Goal: Transaction & Acquisition: Purchase product/service

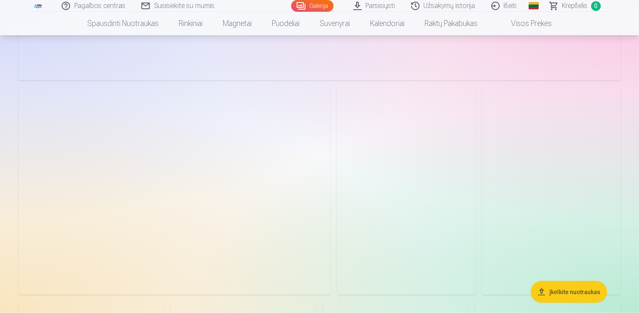
scroll to position [1258, 0]
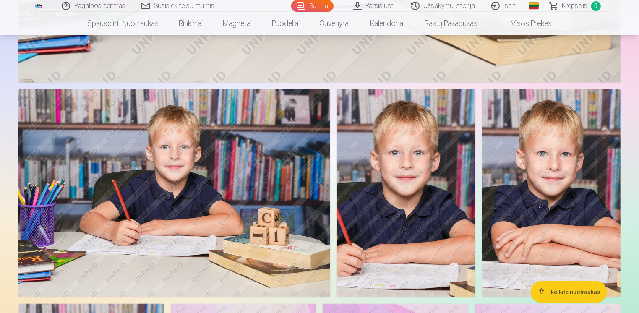
click at [188, 135] on img at bounding box center [174, 193] width 312 height 208
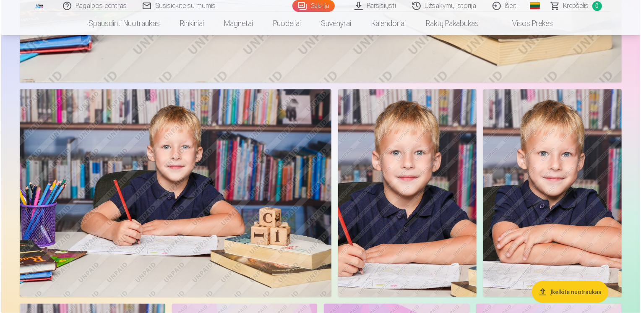
scroll to position [1261, 0]
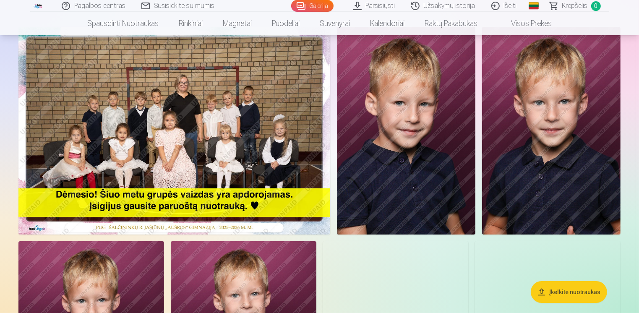
scroll to position [126, 0]
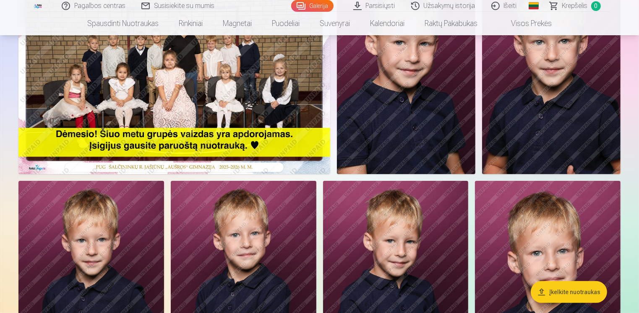
click at [265, 95] on img at bounding box center [174, 70] width 312 height 208
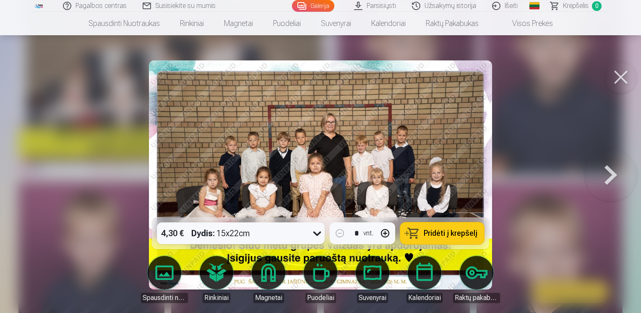
click at [315, 232] on icon at bounding box center [316, 233] width 13 height 13
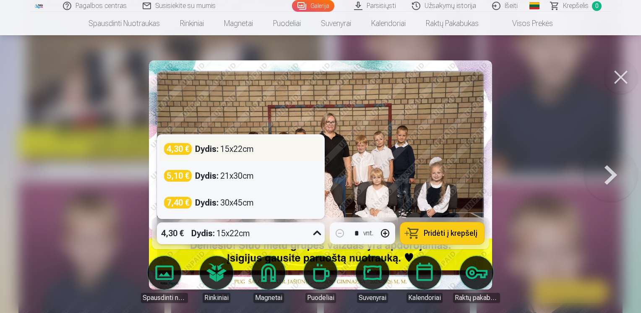
click at [224, 150] on div "Dydis : 15x22cm" at bounding box center [224, 149] width 59 height 12
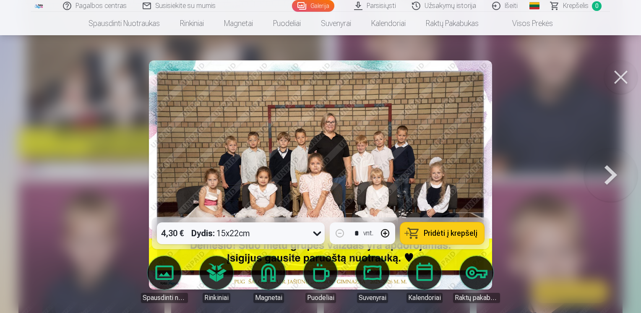
click at [451, 230] on span "Pridėti į krepšelį" at bounding box center [451, 233] width 54 height 8
click at [626, 74] on button at bounding box center [621, 77] width 34 height 34
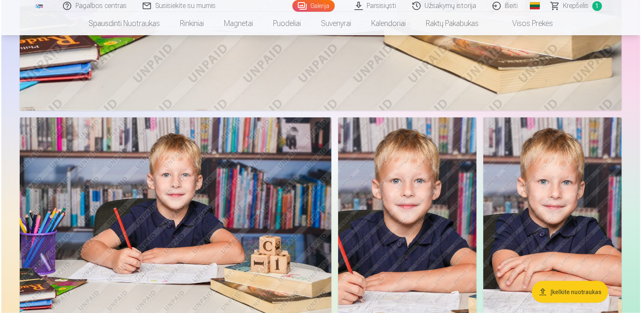
scroll to position [1342, 0]
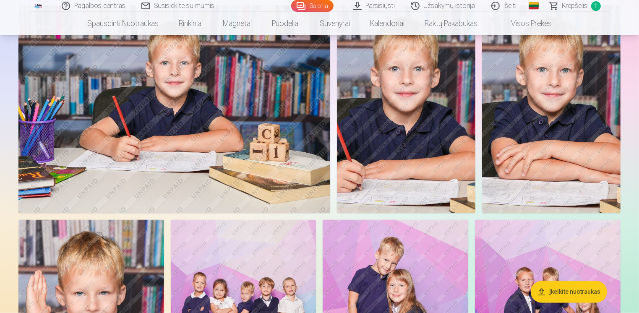
click at [154, 110] on img at bounding box center [174, 109] width 312 height 208
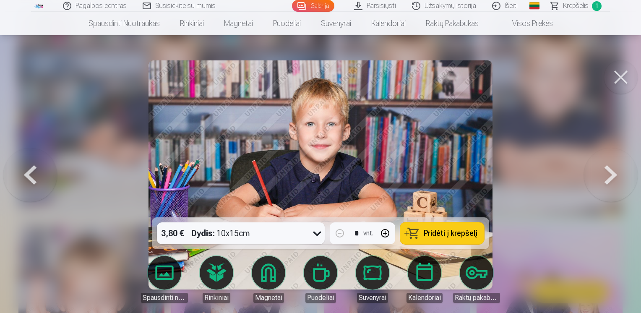
click at [449, 232] on span "Pridėti į krepšelį" at bounding box center [451, 233] width 54 height 8
click at [626, 76] on button at bounding box center [621, 77] width 34 height 34
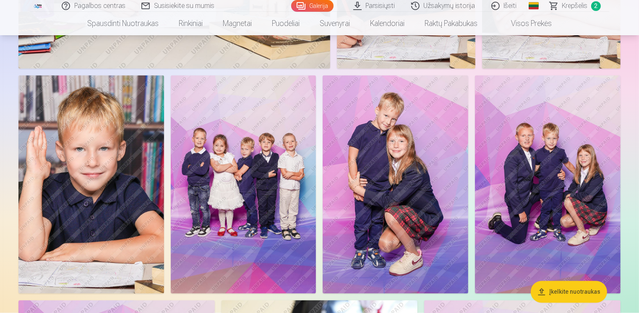
scroll to position [1507, 0]
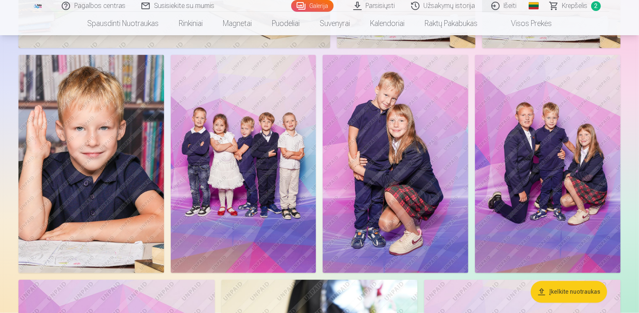
click at [404, 136] on img at bounding box center [396, 164] width 146 height 218
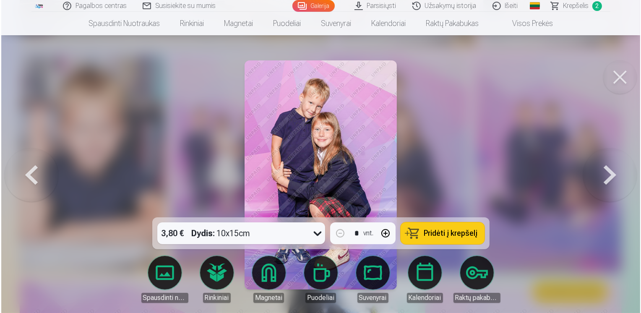
scroll to position [1512, 0]
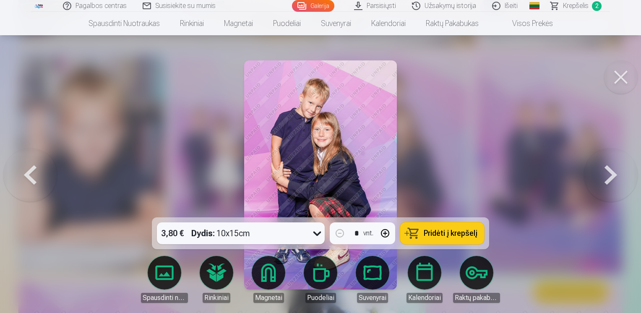
click at [445, 232] on span "Pridėti į krepšelį" at bounding box center [451, 233] width 54 height 8
click at [625, 74] on button at bounding box center [621, 77] width 34 height 34
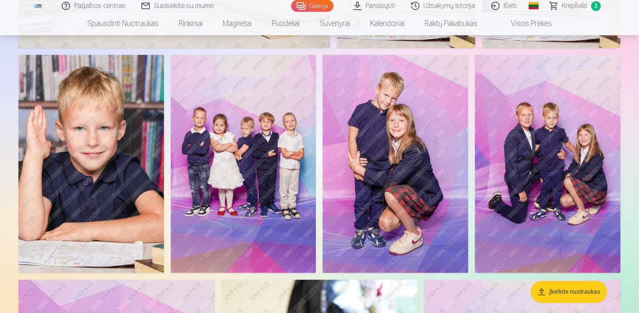
click at [536, 150] on img at bounding box center [548, 164] width 146 height 218
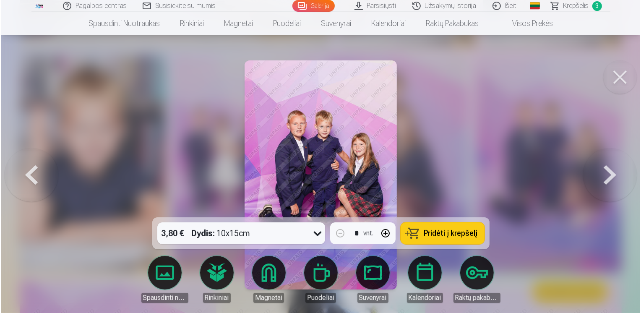
scroll to position [1512, 0]
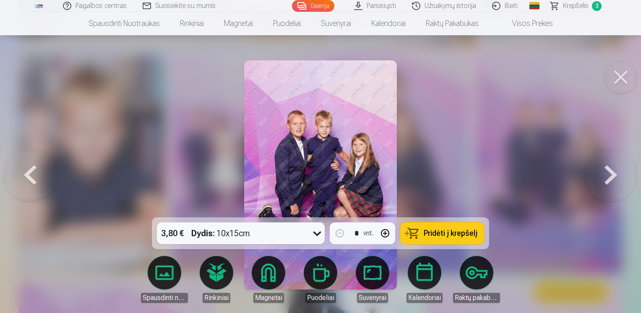
click at [443, 234] on span "Pridėti į krepšelį" at bounding box center [451, 233] width 54 height 8
click at [624, 75] on button at bounding box center [621, 77] width 34 height 34
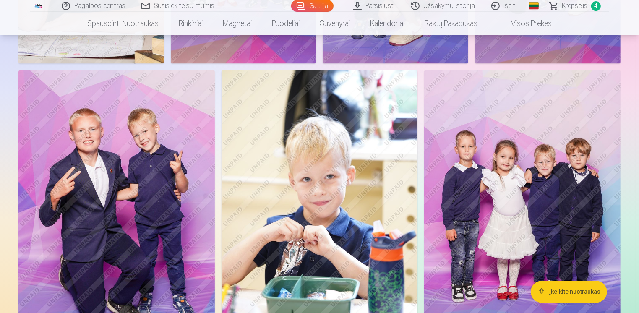
click at [104, 179] on img at bounding box center [116, 217] width 196 height 294
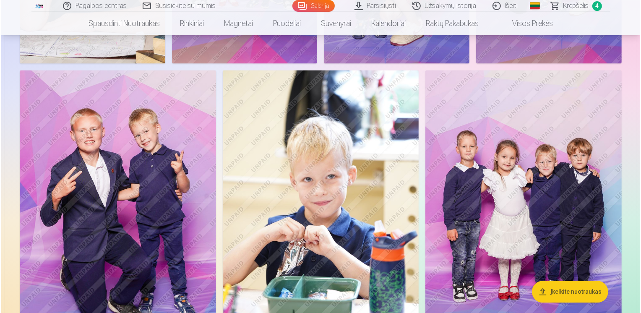
scroll to position [1722, 0]
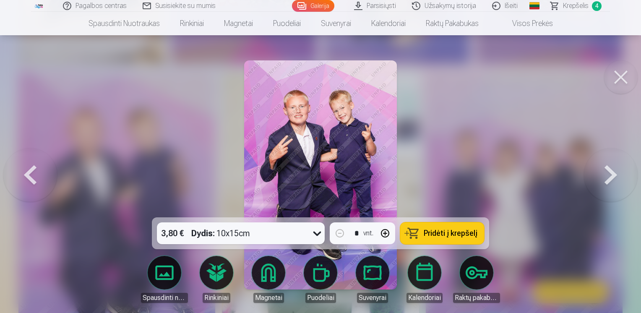
click at [453, 236] on span "Pridėti į krepšelį" at bounding box center [451, 233] width 54 height 8
click at [620, 81] on button at bounding box center [621, 77] width 34 height 34
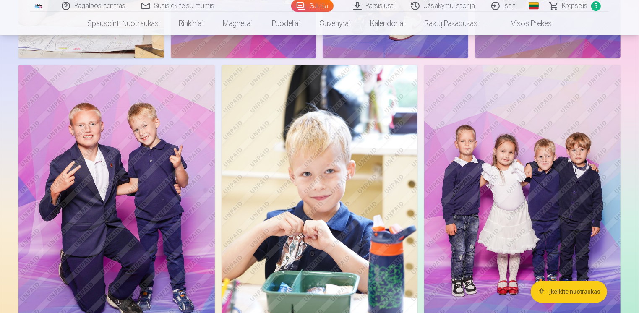
scroll to position [1717, 0]
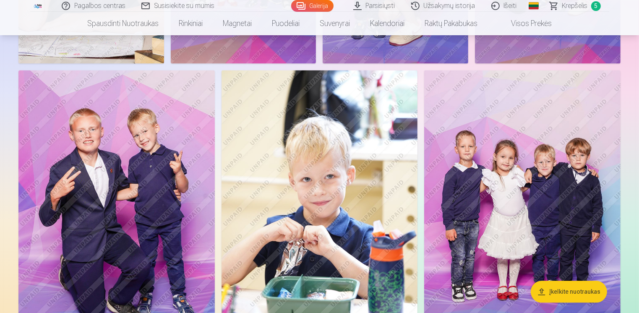
click at [530, 184] on img at bounding box center [522, 217] width 196 height 294
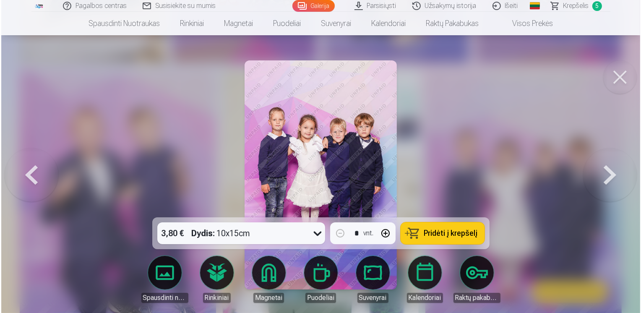
scroll to position [1722, 0]
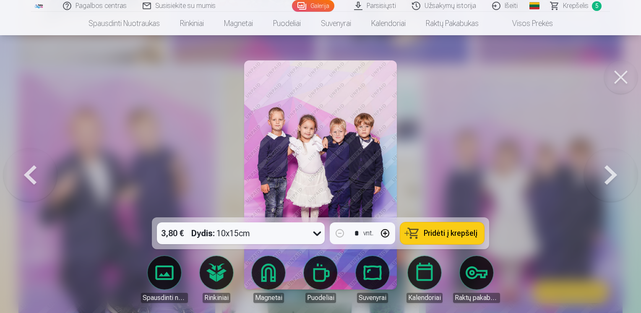
click at [452, 237] on span "Pridėti į krepšelį" at bounding box center [451, 233] width 54 height 8
click at [626, 76] on button at bounding box center [621, 77] width 34 height 34
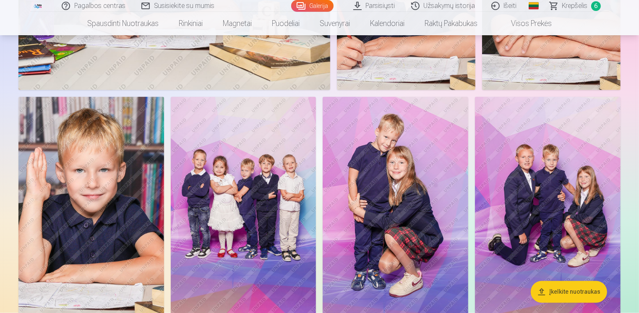
scroll to position [1297, 0]
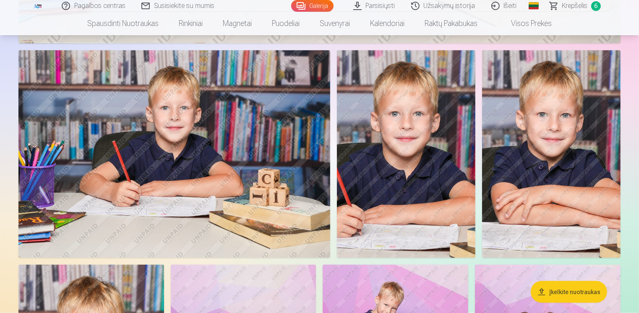
click at [185, 174] on img at bounding box center [174, 154] width 312 height 208
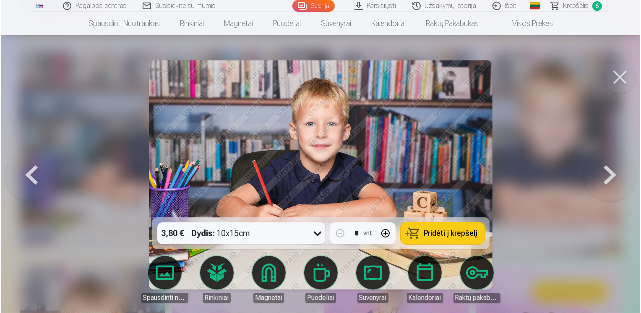
scroll to position [1300, 0]
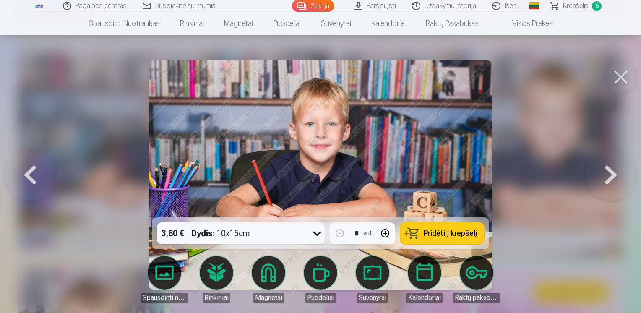
click at [624, 74] on button at bounding box center [621, 77] width 34 height 34
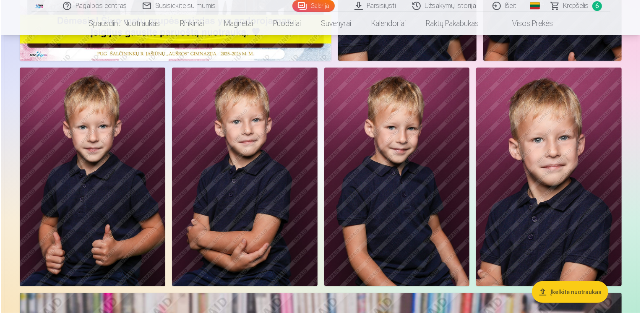
scroll to position [249, 0]
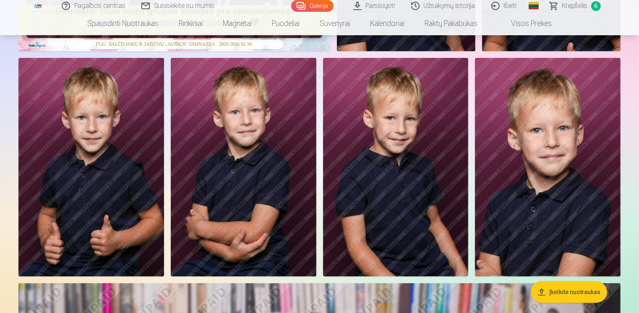
click at [413, 143] on img at bounding box center [396, 167] width 146 height 218
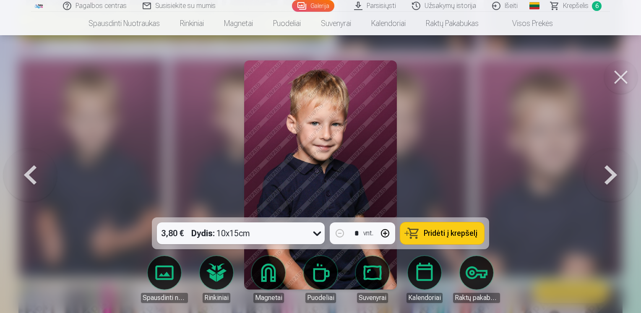
click at [435, 234] on span "Pridėti į krepšelį" at bounding box center [451, 233] width 54 height 8
click at [565, 8] on span "Krepšelis" at bounding box center [576, 6] width 26 height 10
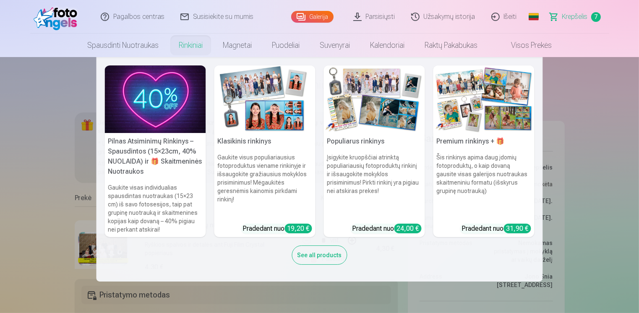
click at [264, 95] on img at bounding box center [264, 99] width 101 height 68
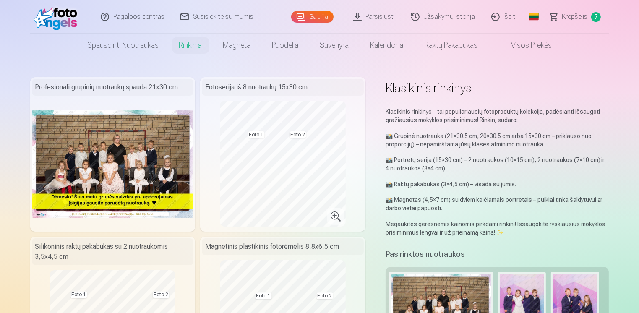
click at [67, 18] on img at bounding box center [58, 16] width 48 height 27
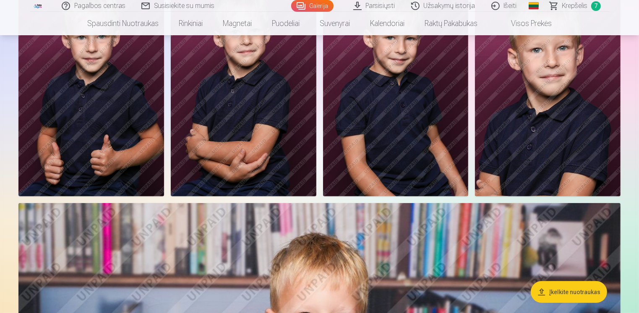
scroll to position [252, 0]
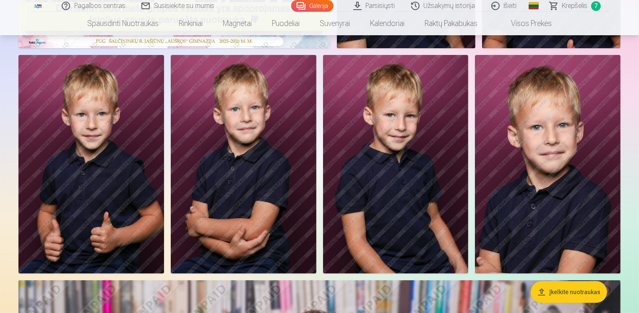
click at [104, 133] on img at bounding box center [91, 164] width 146 height 218
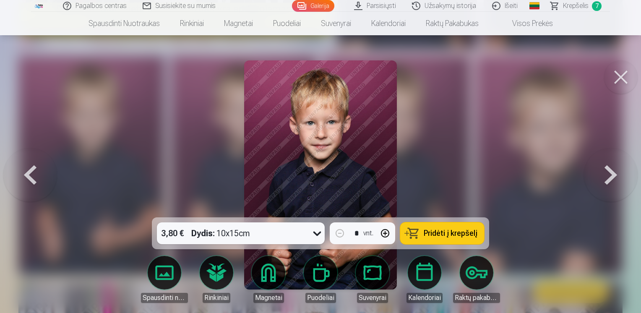
click at [446, 240] on button "Pridėti į krepšelį" at bounding box center [442, 233] width 84 height 22
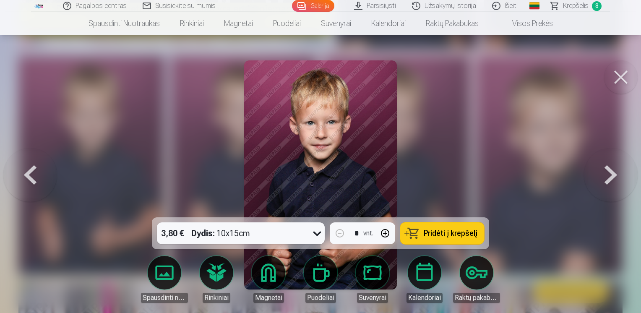
click at [620, 75] on button at bounding box center [621, 77] width 34 height 34
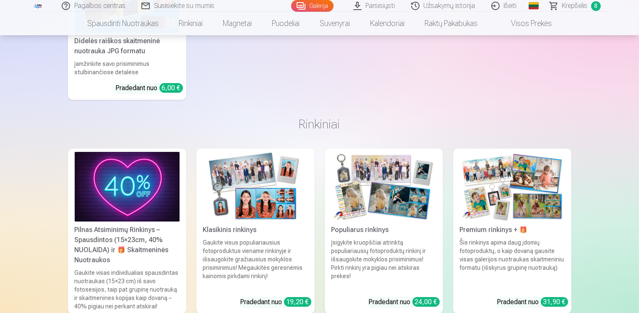
scroll to position [2978, 0]
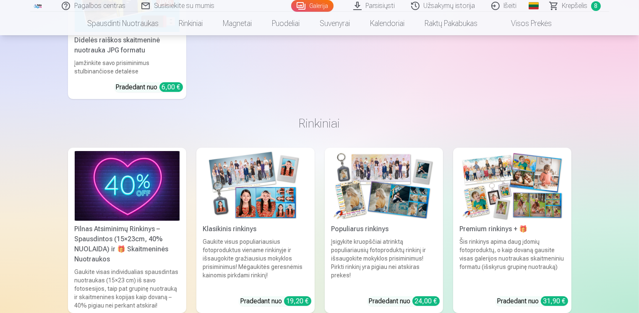
click at [269, 197] on img at bounding box center [255, 186] width 105 height 70
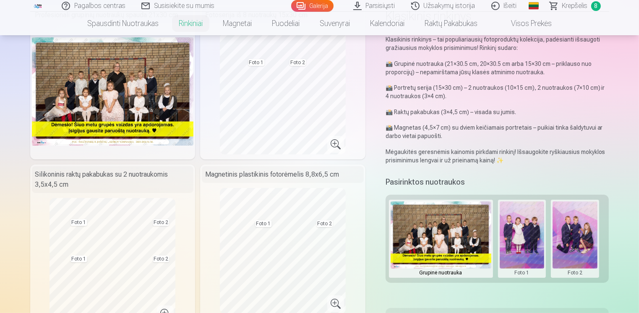
scroll to position [42, 0]
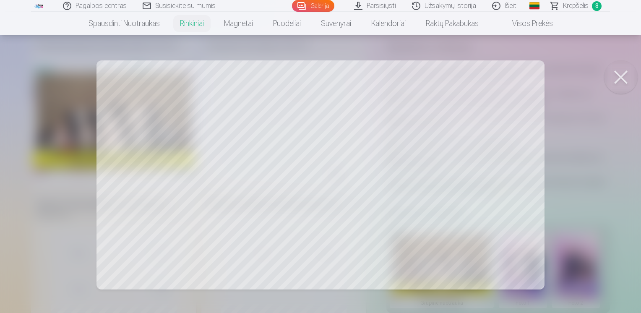
click at [625, 80] on button at bounding box center [621, 77] width 34 height 34
click at [280, 91] on div at bounding box center [320, 156] width 641 height 313
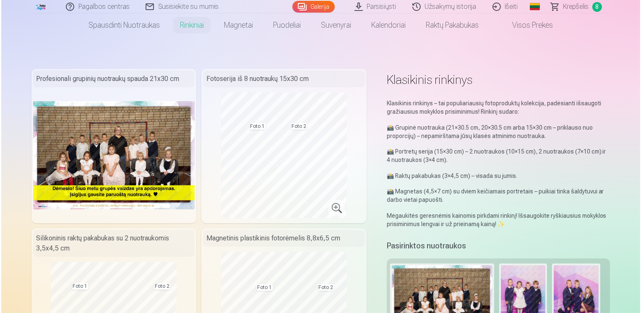
scroll to position [0, 0]
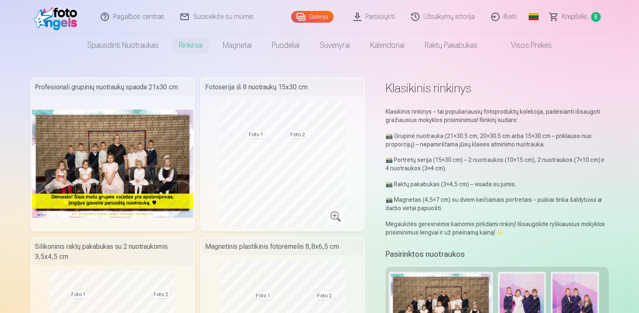
click at [125, 128] on img at bounding box center [113, 163] width 162 height 108
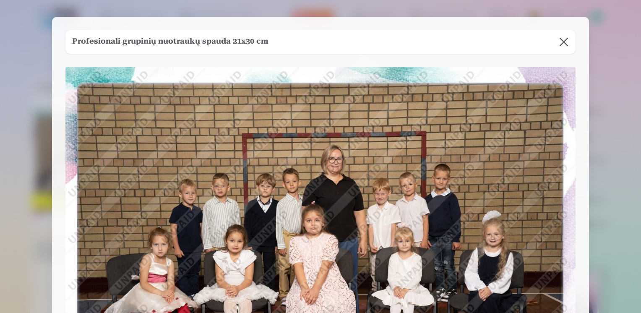
click at [563, 38] on button at bounding box center [563, 41] width 23 height 23
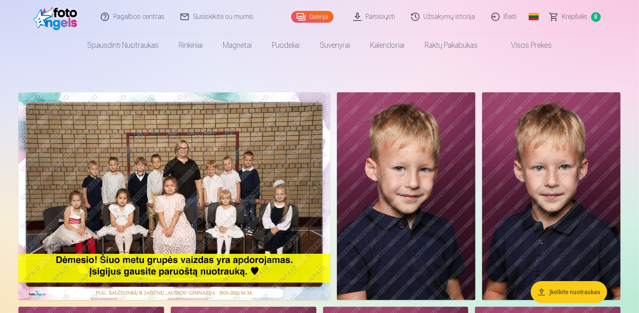
click at [577, 21] on span "Krepšelis" at bounding box center [575, 17] width 26 height 10
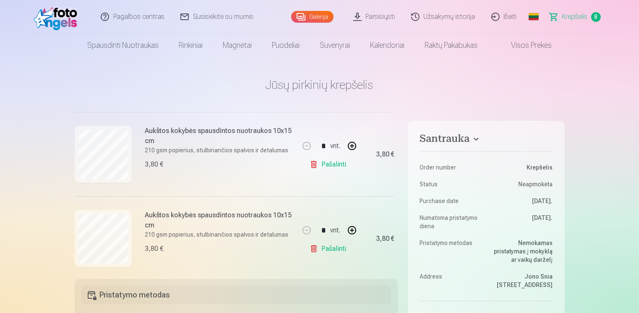
scroll to position [604, 0]
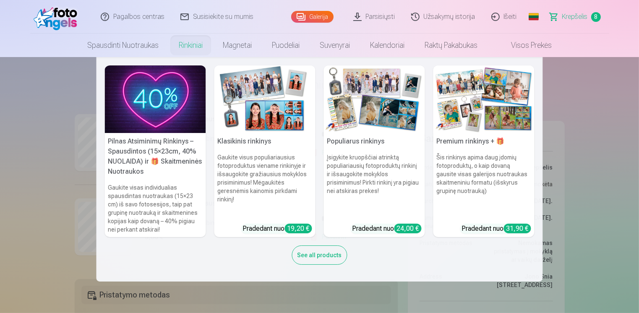
click at [279, 176] on h6 "Gaukite visus populiariausius fotoproduktus viename rinkinyje ir išsaugokite gr…" at bounding box center [264, 185] width 101 height 70
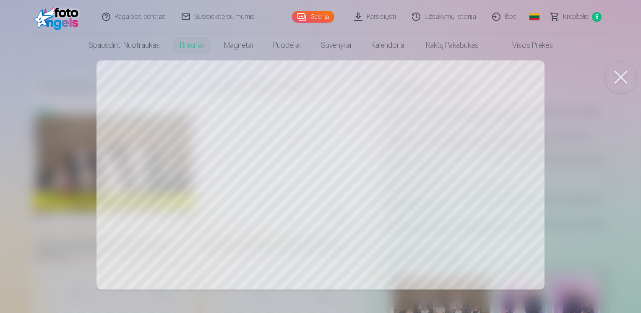
click at [189, 102] on div at bounding box center [320, 156] width 641 height 313
click at [628, 83] on button at bounding box center [621, 77] width 34 height 34
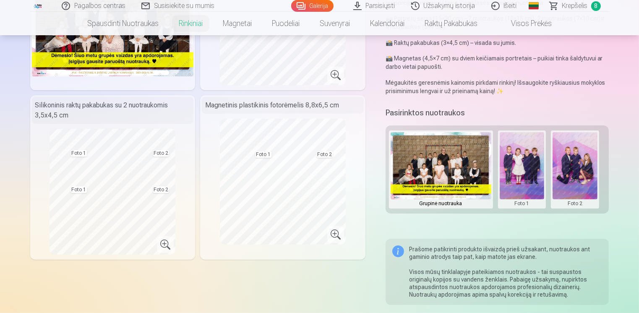
scroll to position [168, 0]
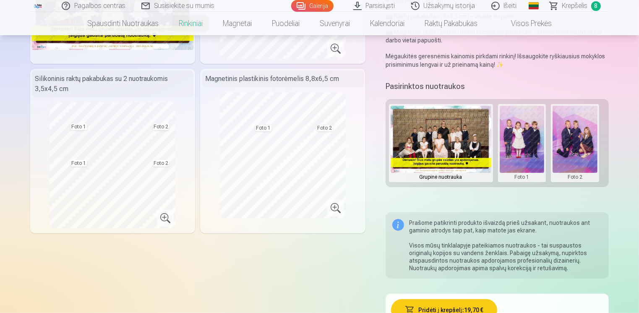
click at [423, 135] on img at bounding box center [441, 139] width 101 height 67
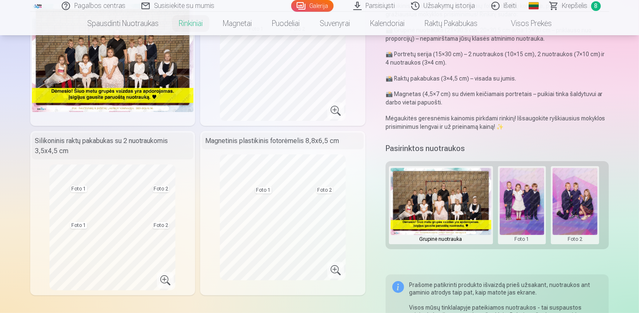
scroll to position [126, 0]
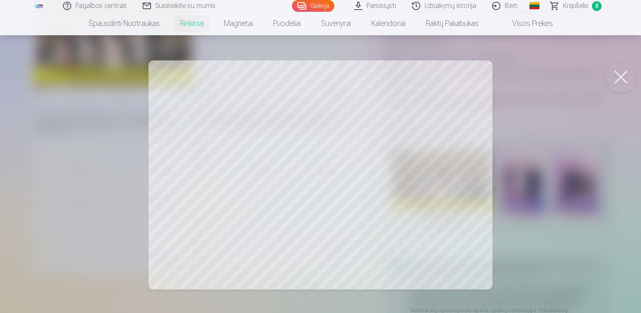
drag, startPoint x: 370, startPoint y: 108, endPoint x: 529, endPoint y: 95, distance: 158.7
click at [529, 95] on div at bounding box center [320, 156] width 641 height 313
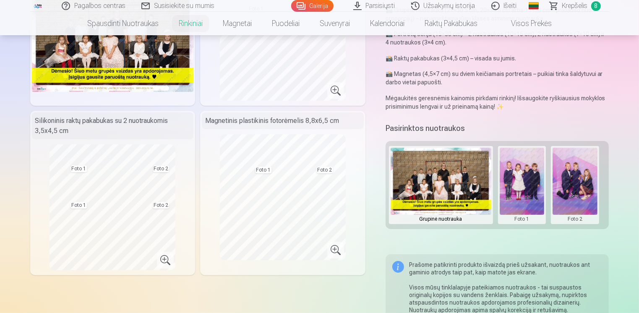
click at [520, 157] on button at bounding box center [522, 185] width 45 height 75
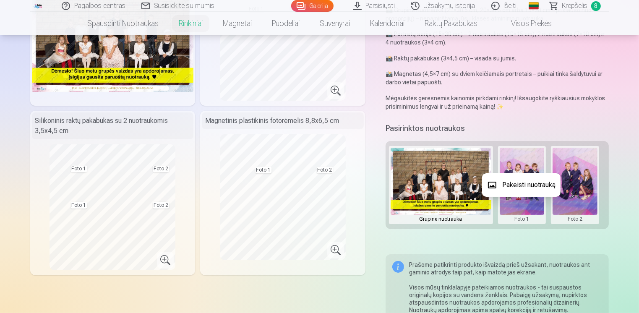
click at [520, 188] on button "Pakeisti nuotrauką" at bounding box center [521, 184] width 78 height 23
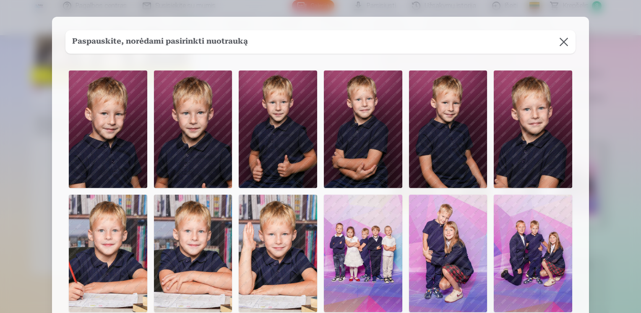
click at [289, 141] on img at bounding box center [278, 128] width 78 height 117
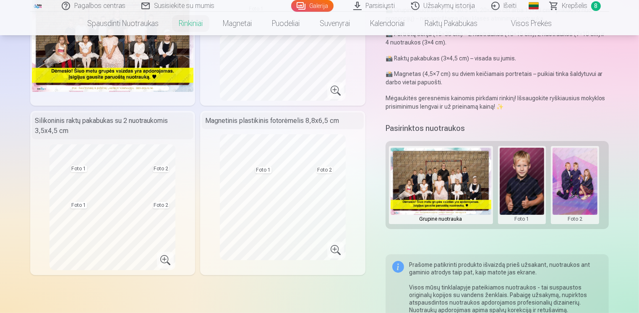
click at [573, 184] on button at bounding box center [574, 185] width 45 height 75
click at [580, 188] on button "Pakeisti nuotrauką" at bounding box center [574, 184] width 78 height 23
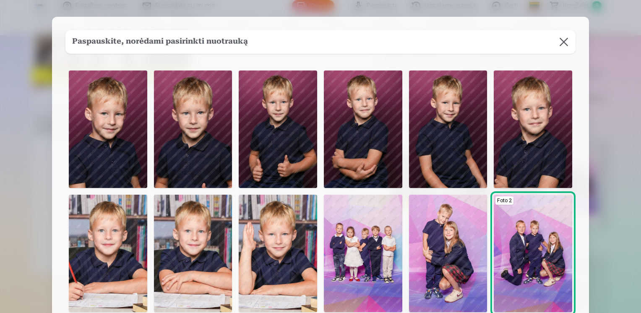
click at [365, 139] on img at bounding box center [363, 128] width 78 height 117
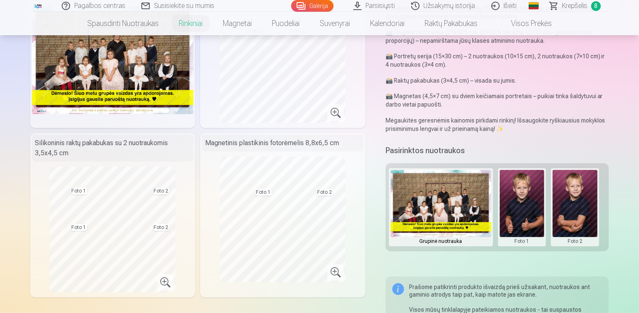
scroll to position [42, 0]
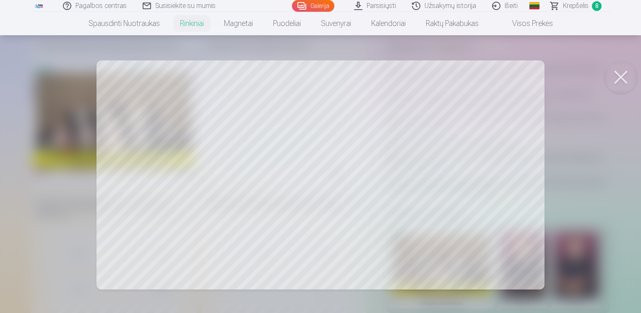
click at [612, 78] on button at bounding box center [621, 77] width 34 height 34
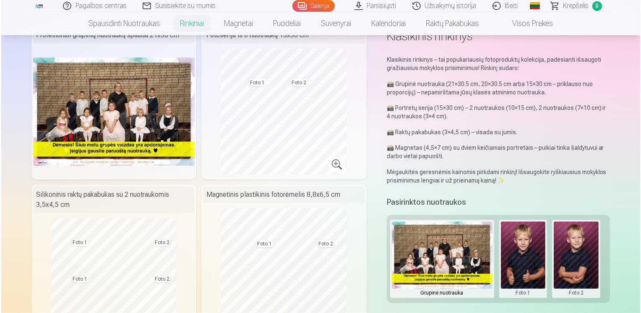
scroll to position [84, 0]
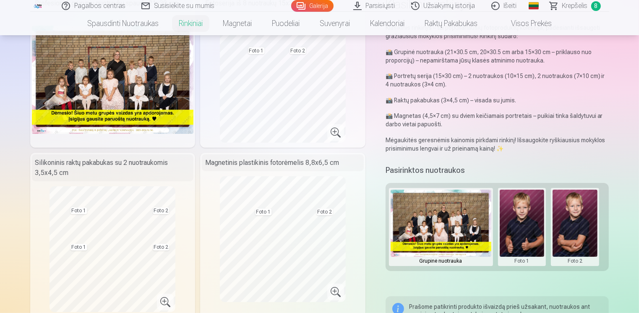
drag, startPoint x: 563, startPoint y: 223, endPoint x: 568, endPoint y: 250, distance: 27.6
click at [568, 250] on button at bounding box center [574, 227] width 45 height 75
click at [501, 221] on div at bounding box center [319, 156] width 639 height 313
click at [521, 221] on button at bounding box center [522, 227] width 45 height 75
click at [526, 235] on button "Pakeisti nuotrauką" at bounding box center [521, 226] width 78 height 23
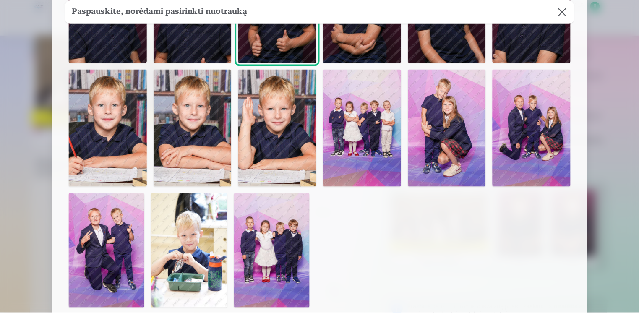
scroll to position [126, 0]
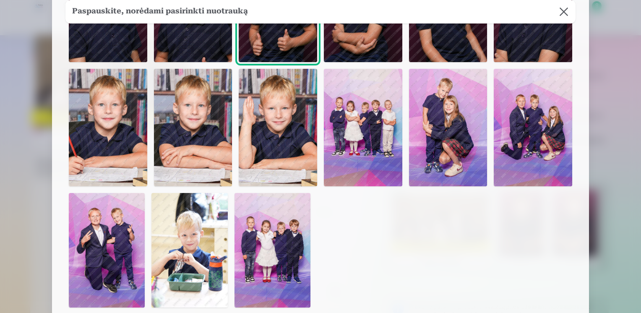
click at [453, 160] on img at bounding box center [448, 127] width 78 height 117
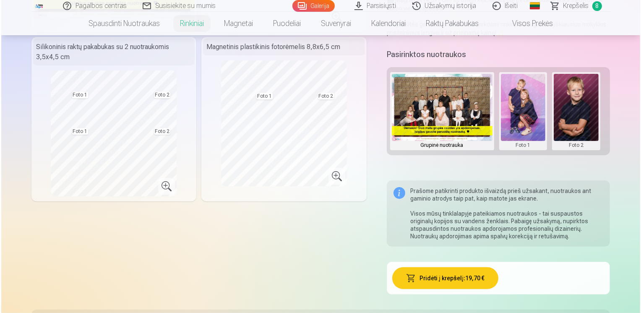
scroll to position [252, 0]
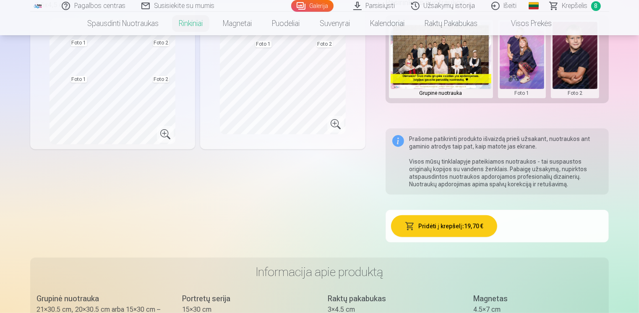
click at [441, 224] on button "Pridėti į krepšelį : 19,70 €" at bounding box center [444, 226] width 106 height 22
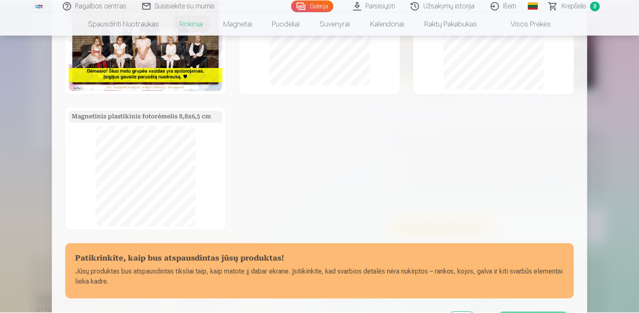
scroll to position [171, 0]
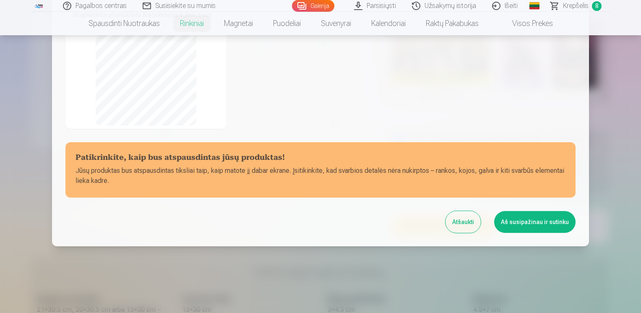
click at [460, 218] on button "Atšaukti" at bounding box center [462, 222] width 35 height 22
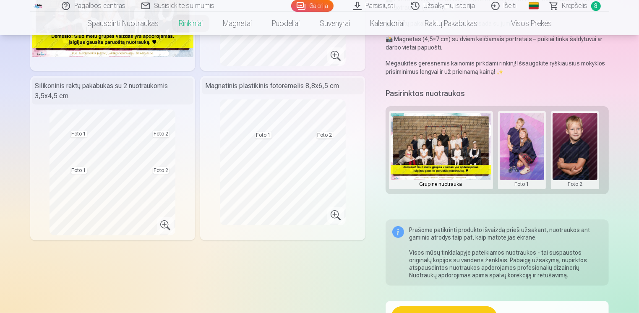
scroll to position [126, 0]
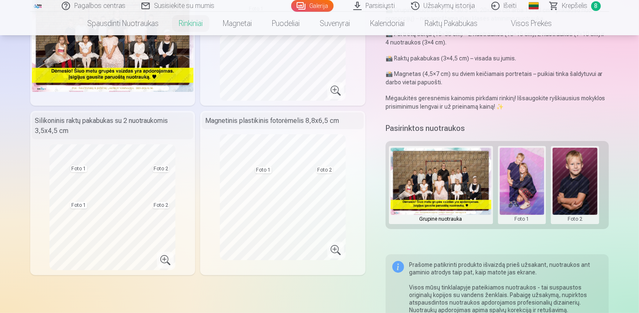
click at [508, 192] on button at bounding box center [522, 185] width 45 height 75
click at [515, 177] on button "Pakeisti nuotrauką" at bounding box center [521, 184] width 78 height 23
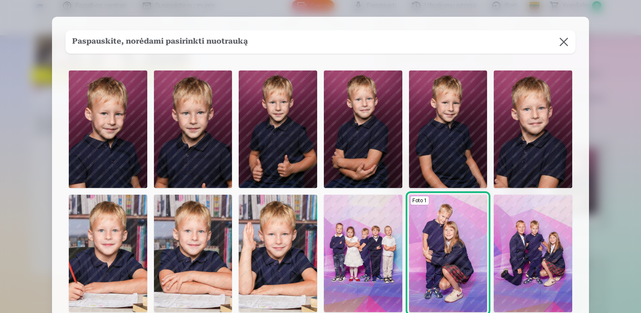
click at [276, 142] on img at bounding box center [278, 128] width 78 height 117
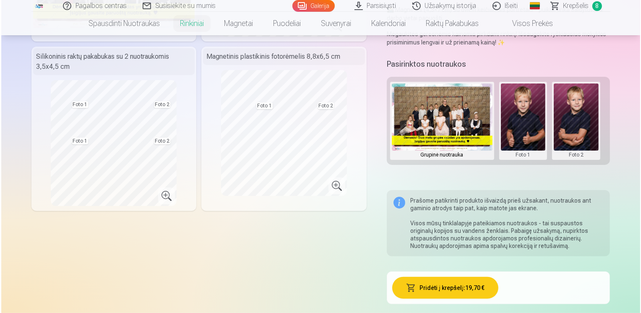
scroll to position [252, 0]
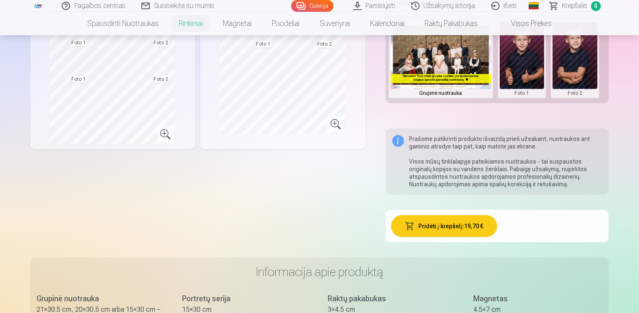
click at [445, 234] on button "Pridėti į krepšelį : 19,70 €" at bounding box center [444, 226] width 106 height 22
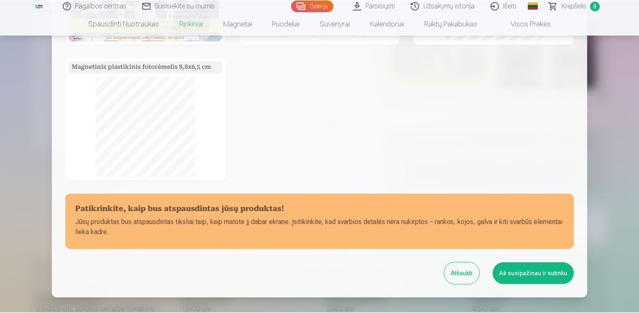
scroll to position [171, 0]
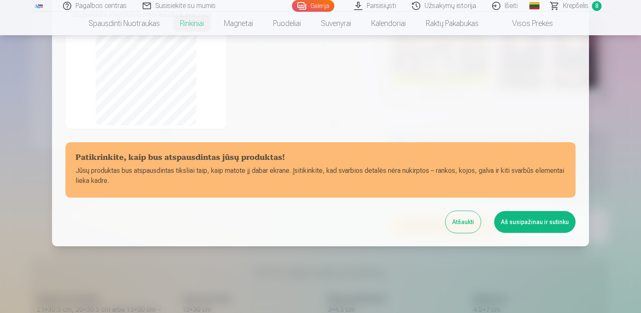
click at [534, 219] on button "Aš susipažinau ir sutinku" at bounding box center [534, 222] width 81 height 22
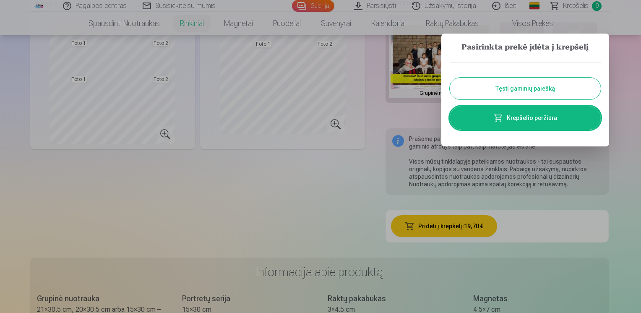
click at [533, 89] on button "Tęsti gaminių paiešką" at bounding box center [525, 89] width 151 height 22
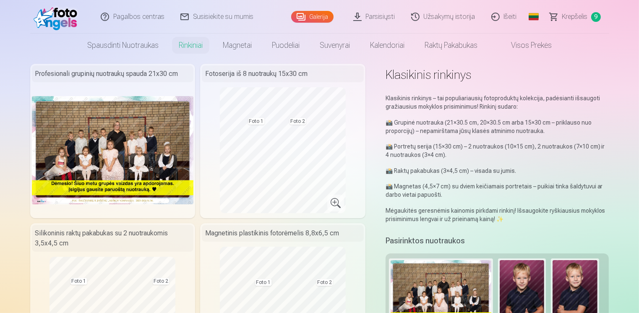
scroll to position [0, 0]
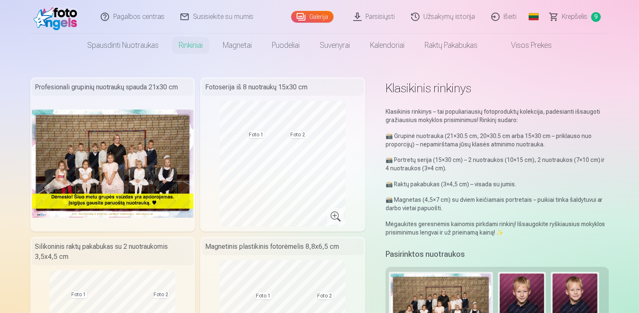
click at [568, 16] on span "Krepšelis" at bounding box center [575, 17] width 26 height 10
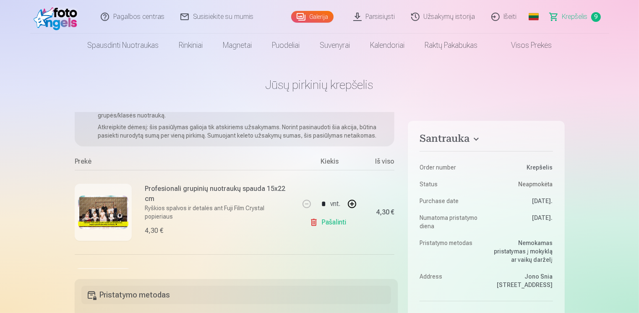
scroll to position [84, 0]
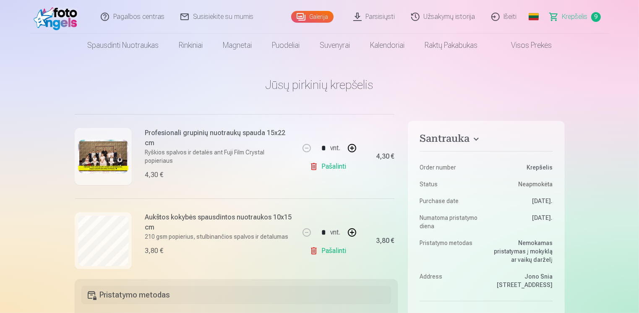
click at [331, 167] on link "Pašalinti" at bounding box center [330, 166] width 40 height 17
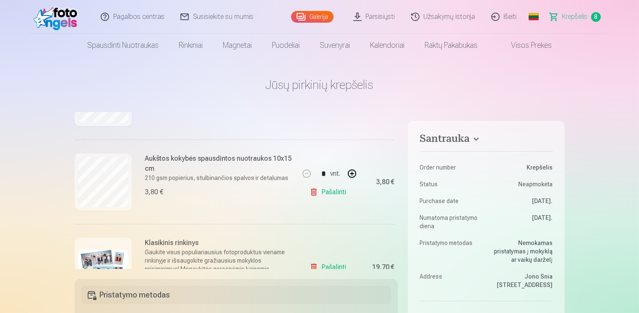
scroll to position [522, 0]
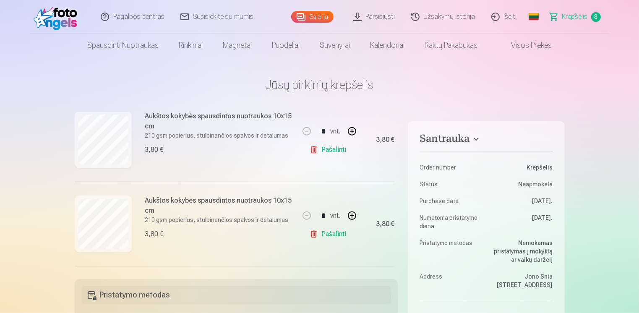
click at [324, 236] on link "Pašalinti" at bounding box center [330, 234] width 40 height 17
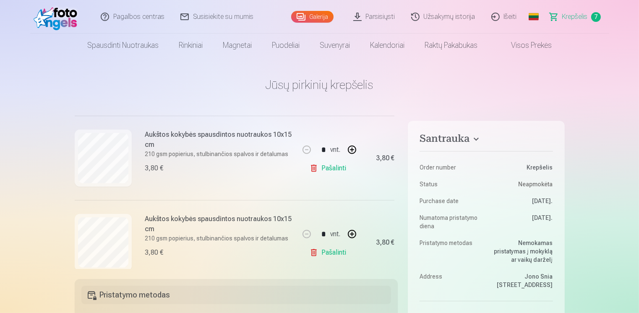
scroll to position [461, 0]
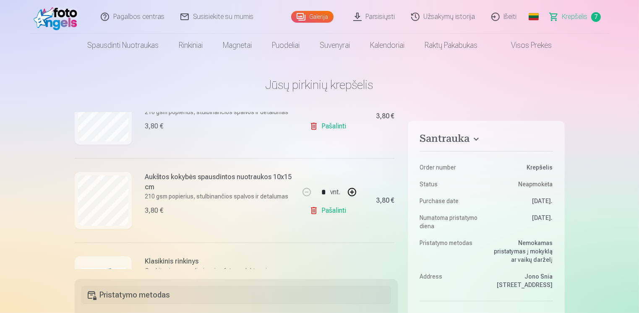
click at [328, 209] on link "Pašalinti" at bounding box center [330, 210] width 40 height 17
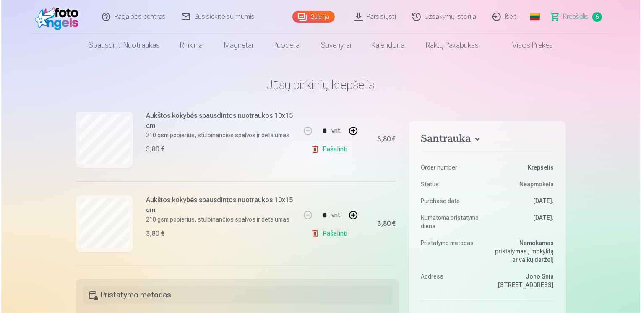
scroll to position [438, 0]
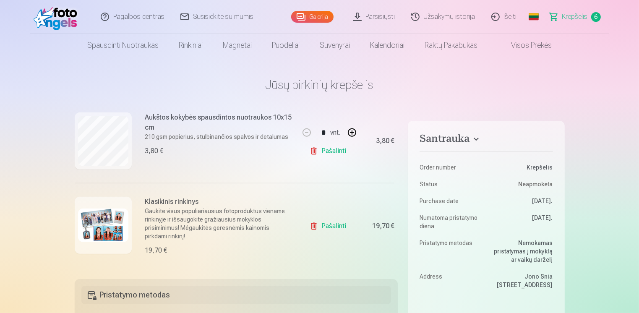
click at [103, 221] on img at bounding box center [103, 225] width 50 height 34
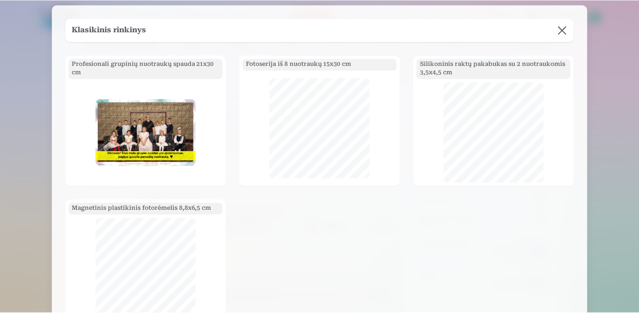
scroll to position [0, 0]
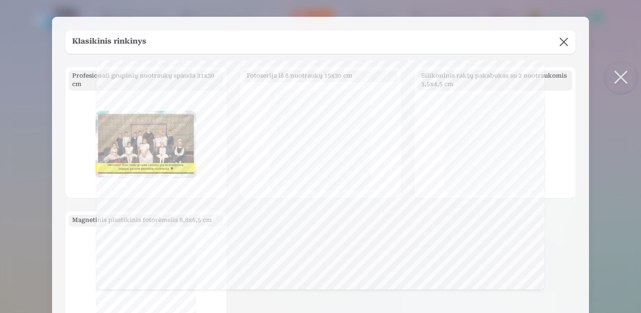
click at [624, 80] on button at bounding box center [621, 77] width 34 height 34
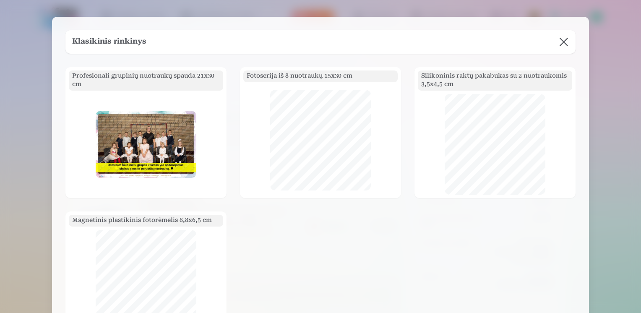
click at [559, 42] on button at bounding box center [563, 41] width 23 height 23
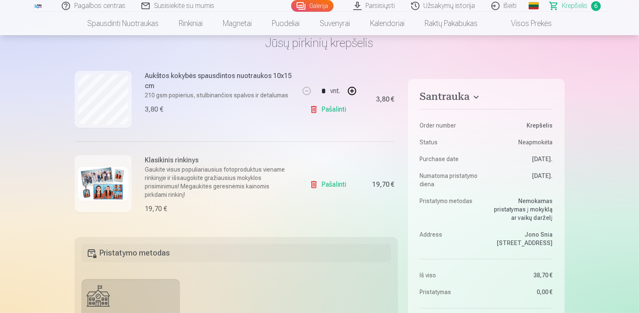
scroll to position [438, 0]
click at [325, 185] on link "Pašalinti" at bounding box center [330, 184] width 40 height 17
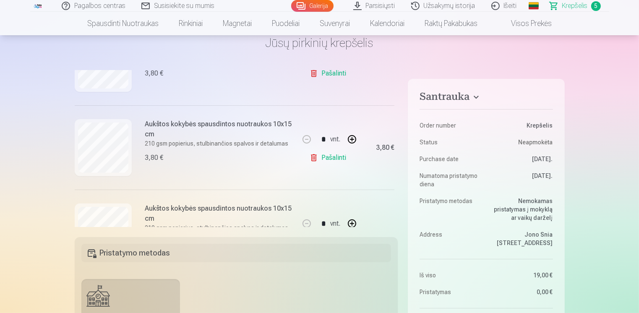
scroll to position [234, 0]
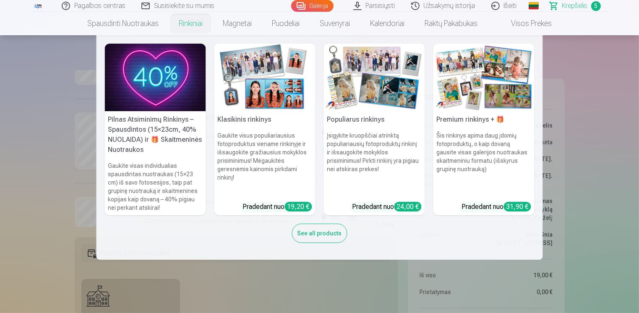
click at [270, 86] on img at bounding box center [264, 78] width 101 height 68
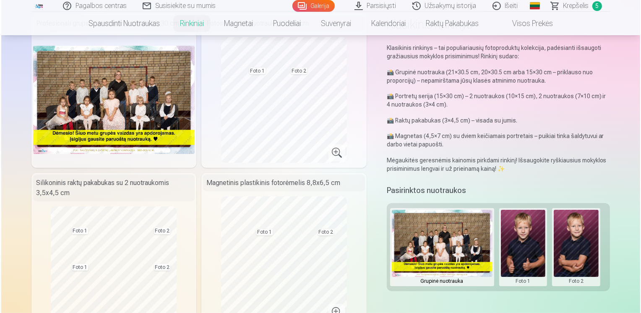
scroll to position [84, 0]
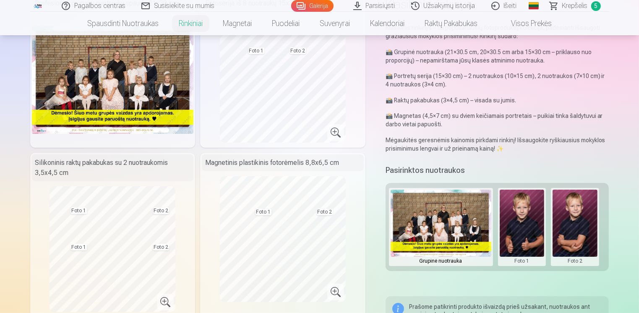
click at [572, 222] on button at bounding box center [574, 227] width 45 height 75
click at [578, 232] on button "Pakeisti nuotrauką" at bounding box center [574, 226] width 78 height 23
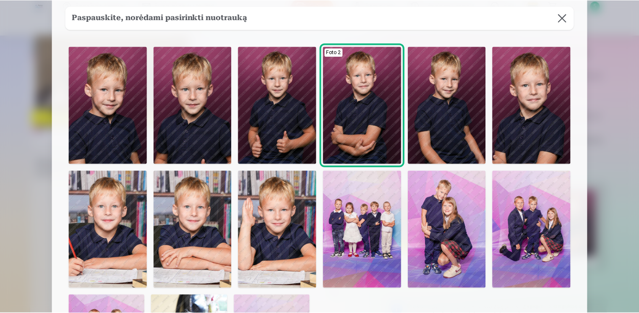
scroll to position [42, 0]
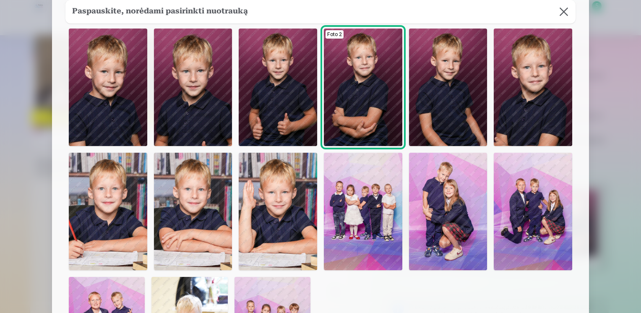
click at [100, 98] on img at bounding box center [108, 87] width 78 height 117
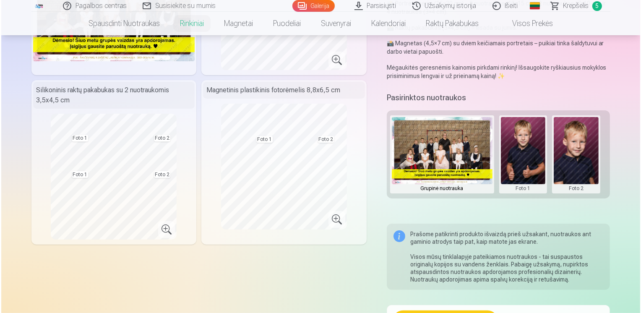
scroll to position [252, 0]
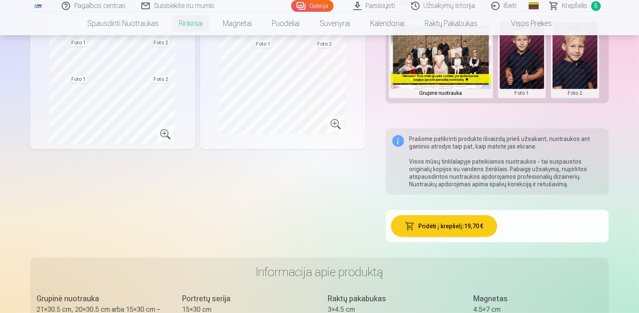
click at [448, 223] on button "Pridėti į krepšelį : 19,70 €" at bounding box center [444, 226] width 106 height 22
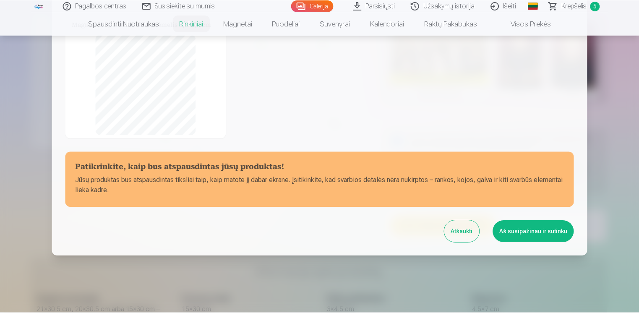
scroll to position [171, 0]
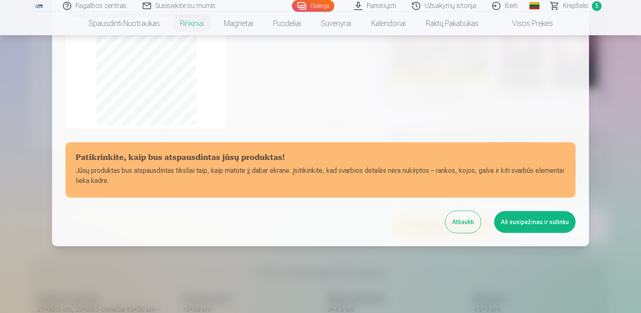
click at [537, 224] on button "Aš susipažinau ir sutinku" at bounding box center [534, 222] width 81 height 22
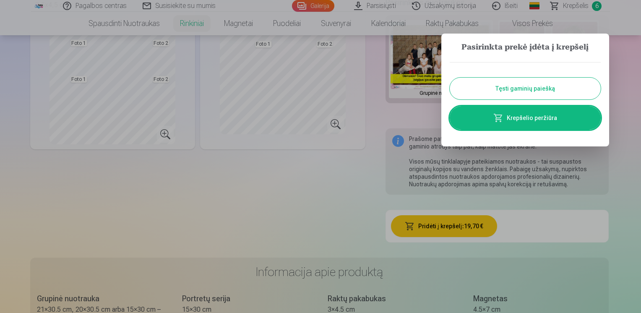
click at [529, 91] on button "Tęsti gaminių paiešką" at bounding box center [525, 89] width 151 height 22
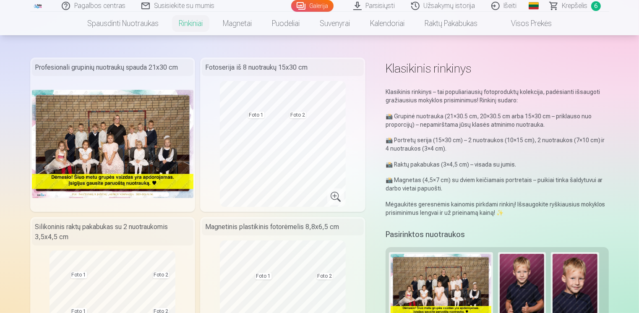
scroll to position [0, 0]
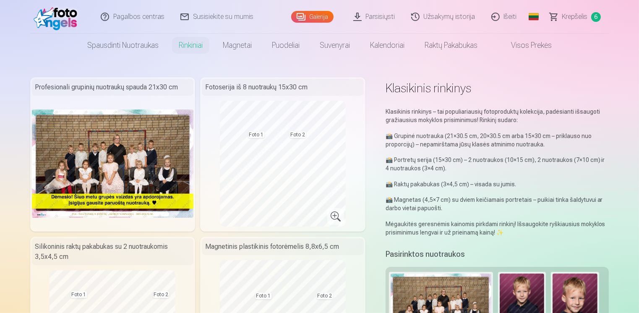
click at [570, 21] on link "Krepšelis 6" at bounding box center [575, 17] width 67 height 34
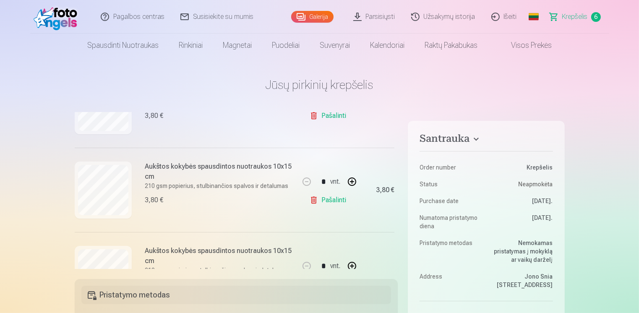
scroll to position [252, 0]
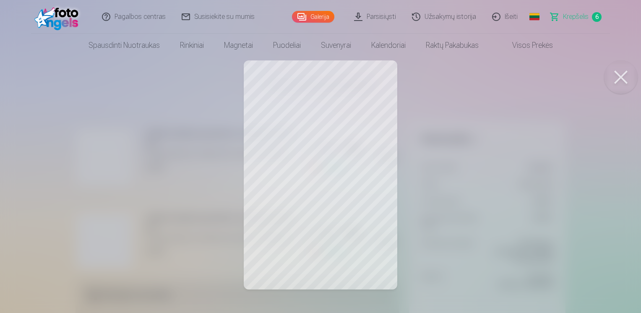
click at [322, 143] on div at bounding box center [320, 156] width 641 height 313
click at [620, 76] on button at bounding box center [621, 77] width 34 height 34
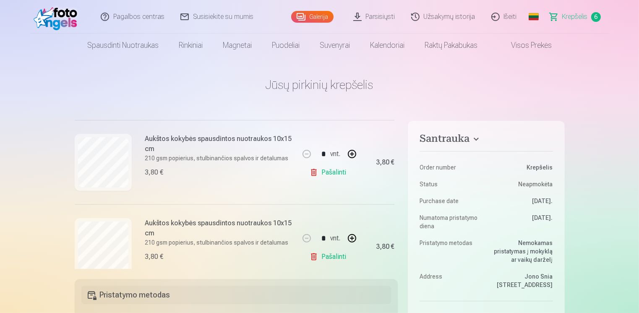
scroll to position [336, 0]
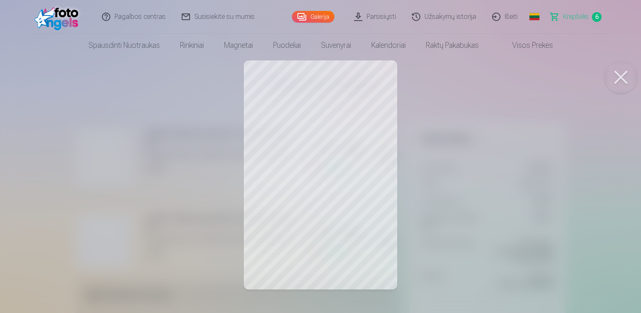
click at [619, 81] on button at bounding box center [621, 77] width 34 height 34
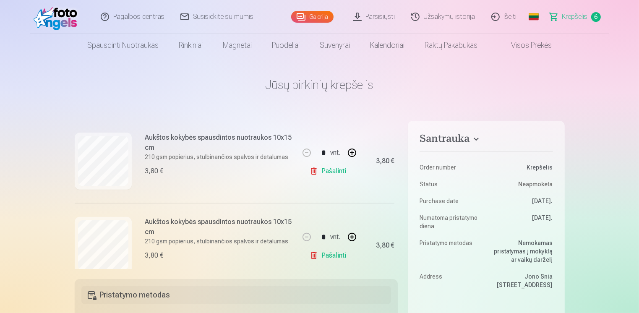
scroll to position [312, 0]
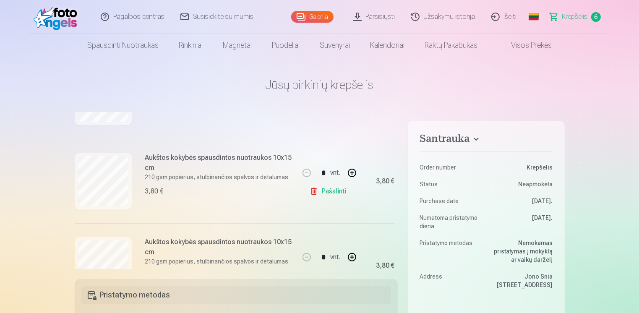
click at [315, 193] on link "Pašalinti" at bounding box center [330, 191] width 40 height 17
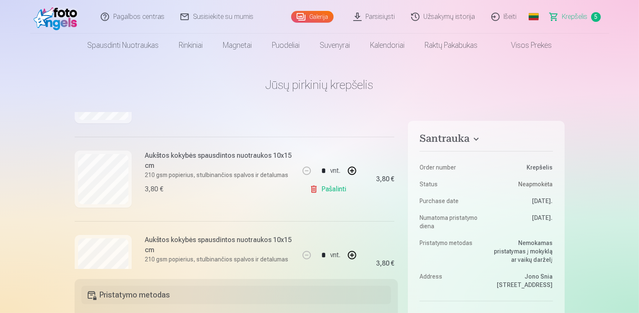
scroll to position [144, 0]
click at [334, 193] on link "Pašalinti" at bounding box center [330, 190] width 40 height 17
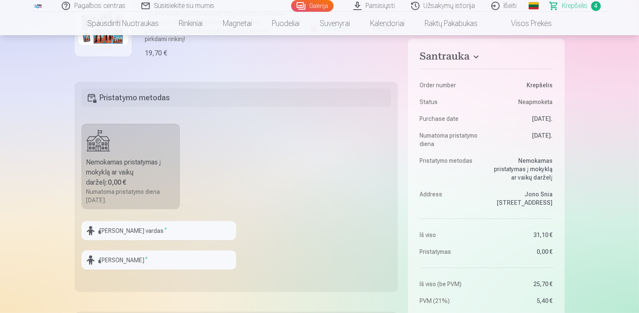
scroll to position [168, 0]
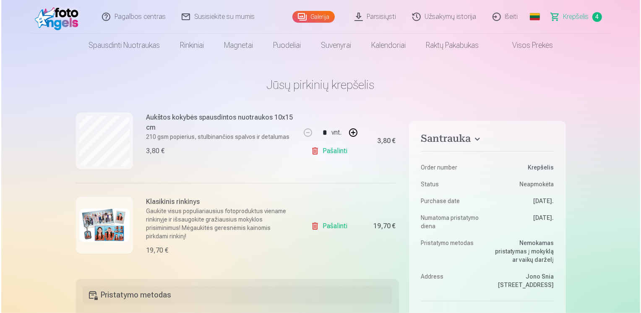
scroll to position [269, 0]
click at [123, 226] on img at bounding box center [103, 225] width 50 height 34
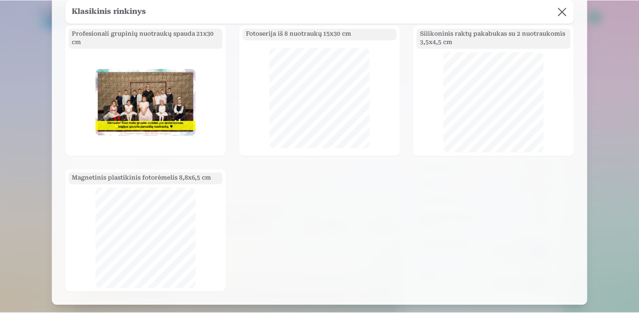
scroll to position [0, 0]
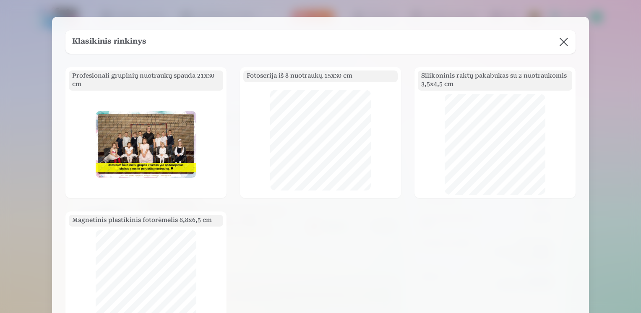
click at [317, 78] on h5 "Fotoserija iš 8 nuotraukų 15x30 cm" at bounding box center [320, 76] width 154 height 12
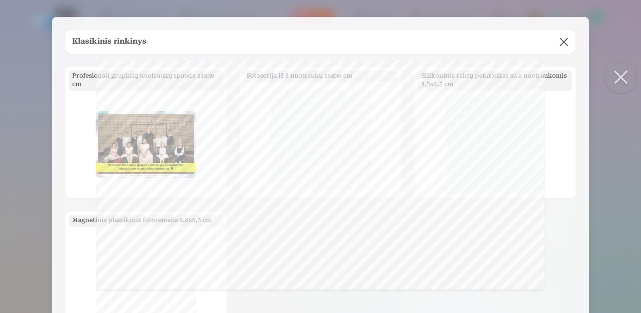
click at [565, 41] on button at bounding box center [563, 41] width 23 height 23
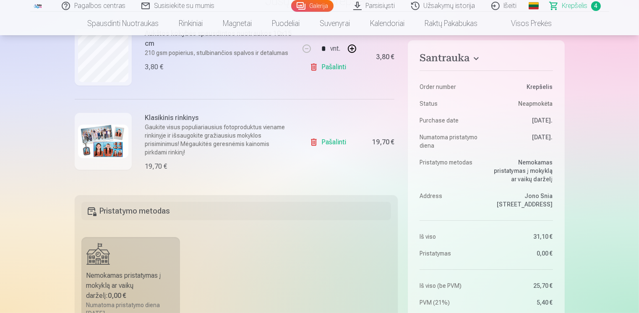
scroll to position [18, 0]
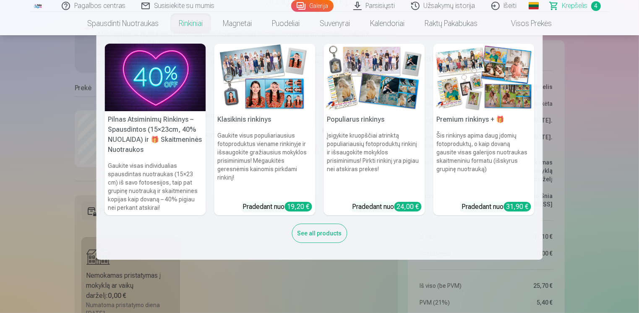
click at [261, 84] on img at bounding box center [264, 78] width 101 height 68
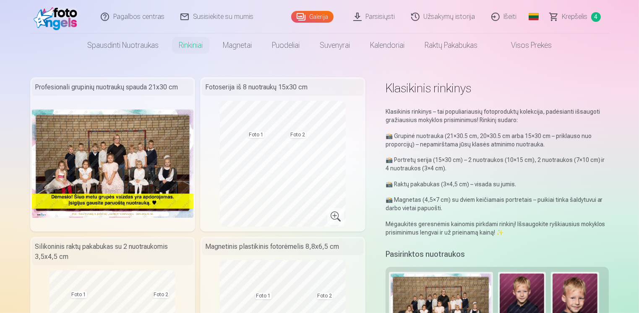
click at [578, 14] on span "Krepšelis" at bounding box center [575, 17] width 26 height 10
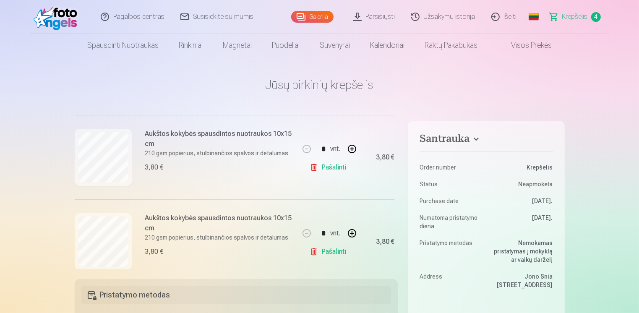
scroll to position [84, 0]
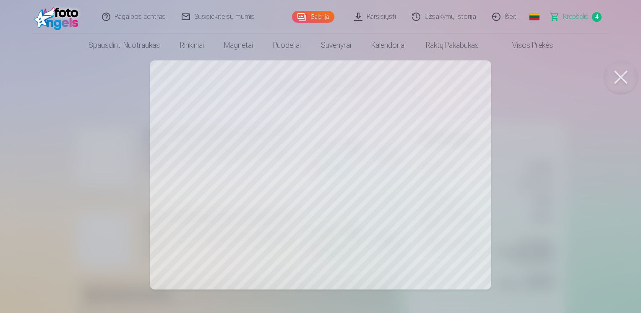
click at [625, 75] on button at bounding box center [621, 77] width 34 height 34
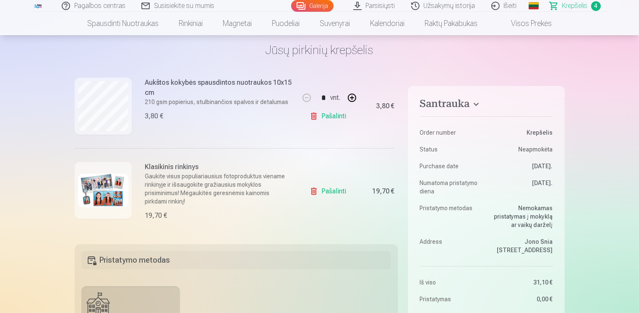
scroll to position [0, 0]
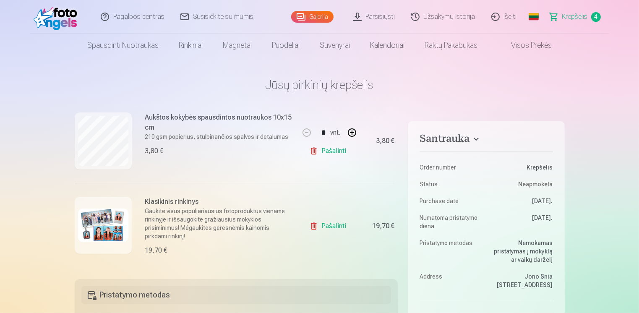
click at [570, 21] on span "Krepšelis" at bounding box center [575, 17] width 26 height 10
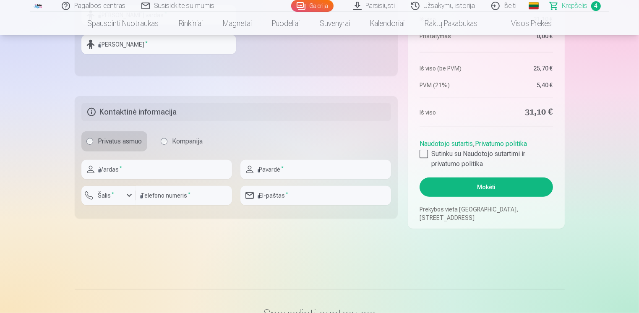
scroll to position [419, 0]
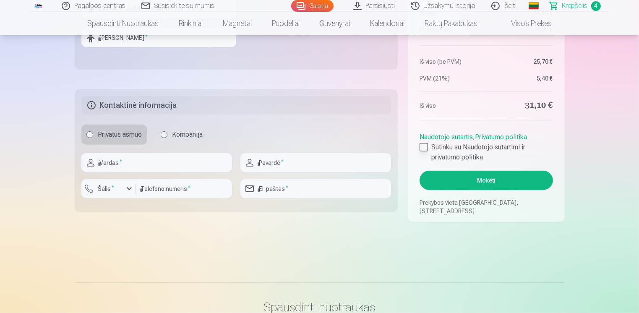
click at [427, 144] on div at bounding box center [423, 147] width 8 height 8
click at [481, 180] on button "Mokėti" at bounding box center [485, 180] width 133 height 19
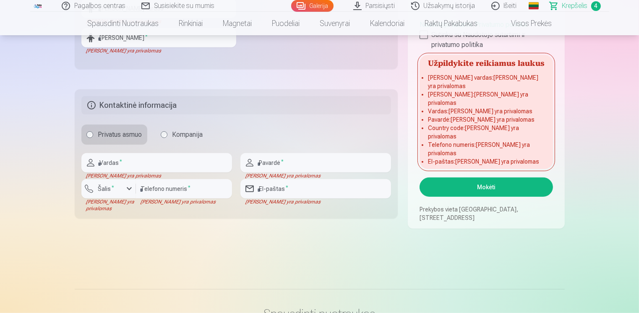
click at [149, 175] on div "Laukas yra privalomas" at bounding box center [156, 175] width 151 height 7
click at [157, 162] on input "text" at bounding box center [156, 162] width 151 height 19
type input "*******"
type input "**********"
type input "*********"
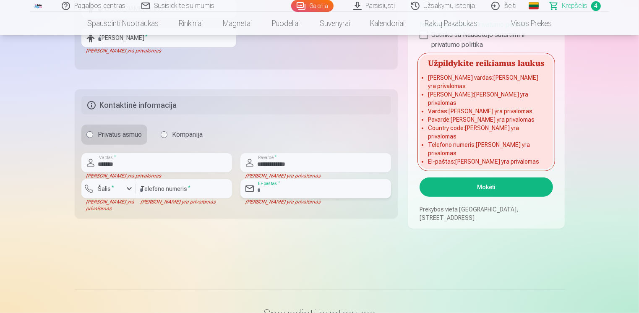
type input "**********"
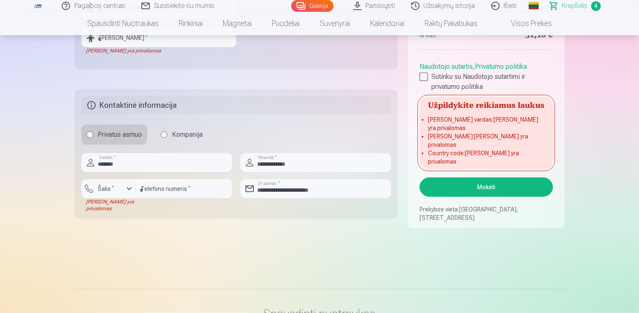
click at [121, 191] on div "button" at bounding box center [110, 190] width 25 height 8
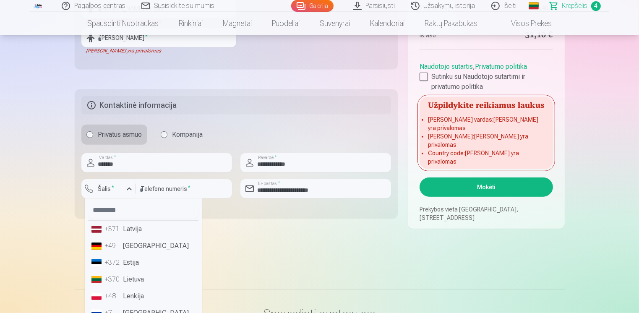
click at [123, 278] on li "+370 Lietuva" at bounding box center [143, 279] width 110 height 17
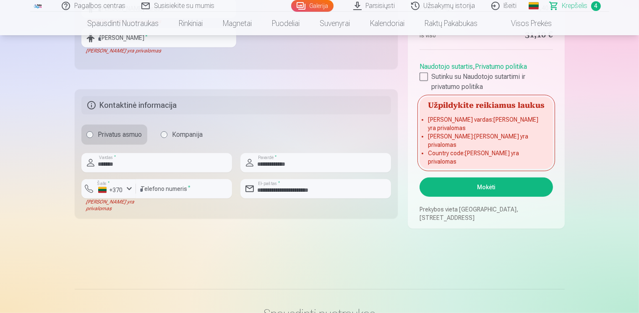
click at [154, 193] on input "*********" at bounding box center [184, 188] width 96 height 19
click at [143, 190] on input "*********" at bounding box center [184, 188] width 96 height 19
type input "********"
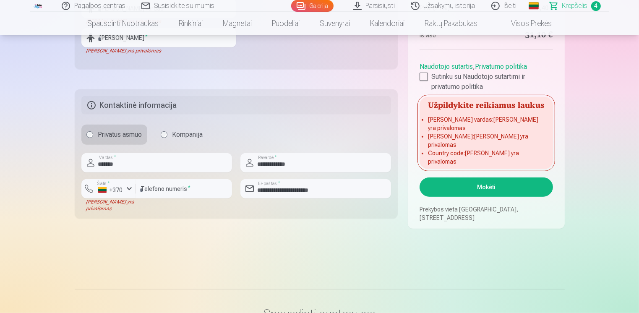
click at [490, 184] on button "Mokėti" at bounding box center [485, 186] width 133 height 19
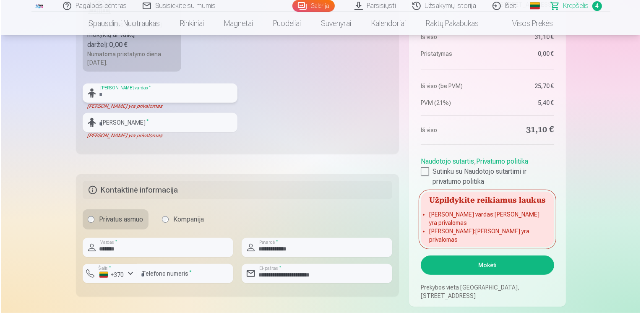
scroll to position [334, 0]
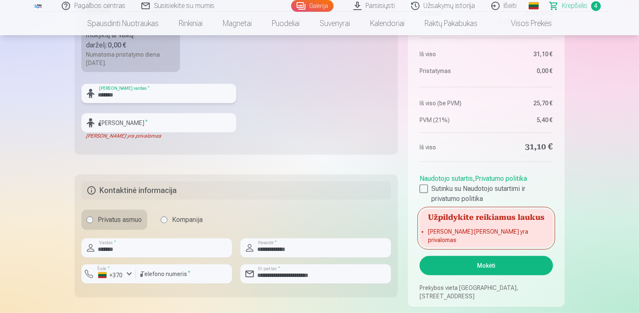
type input "*******"
click at [467, 307] on main "Jūsų pirkinių krepšelis Santrauka Order number Krepšelis Status Neapmokėta Purc…" at bounding box center [320, 35] width 490 height 625
click at [117, 124] on input "text" at bounding box center [158, 122] width 155 height 19
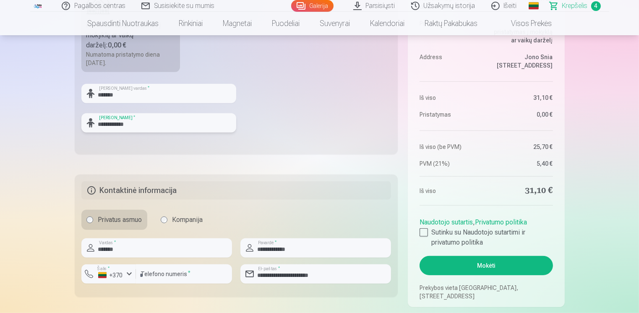
type input "**********"
drag, startPoint x: 270, startPoint y: 120, endPoint x: 285, endPoint y: 120, distance: 15.1
click at [271, 120] on fieldset "**********" at bounding box center [236, 50] width 323 height 210
click at [491, 266] on button "Mokėti" at bounding box center [485, 265] width 133 height 19
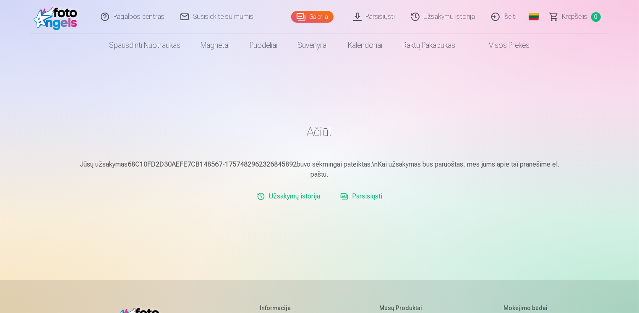
click at [362, 197] on link "Parsisiųsti" at bounding box center [361, 196] width 49 height 17
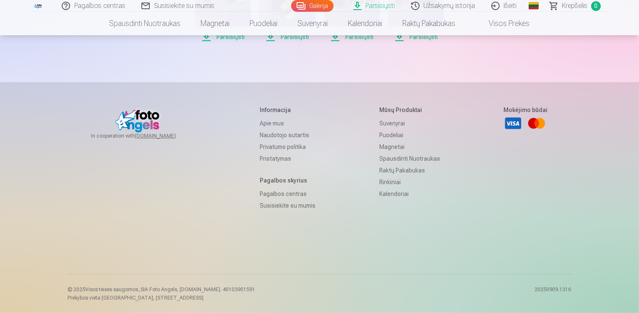
scroll to position [587, 0]
click at [388, 42] on span "Parsisiųsti" at bounding box center [416, 37] width 56 height 10
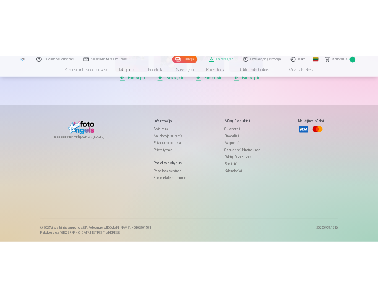
scroll to position [614, 0]
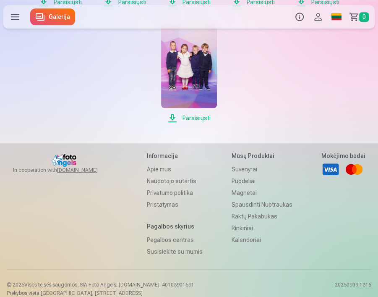
scroll to position [320, 0]
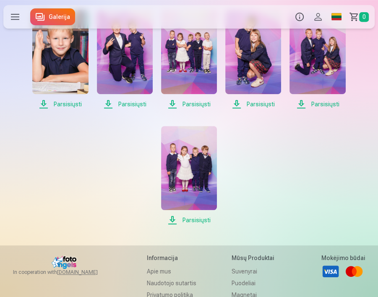
scroll to position [195, 0]
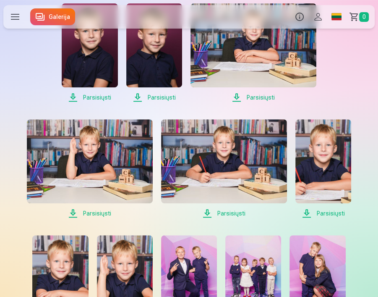
click at [117, 102] on span "Parsisiųsti" at bounding box center [90, 97] width 56 height 10
click at [360, 82] on div "Parsisiųsti Parsisiųsti Parsisiųsti Parsisiųsti Parsisiųsti Parsisiųsti Parsisi…" at bounding box center [188, 210] width 371 height 478
click at [362, 73] on div "Parsisiųsti Parsisiųsti Parsisiųsti Parsisiųsti Parsisiųsti Parsisiųsti Parsisi…" at bounding box center [188, 210] width 371 height 478
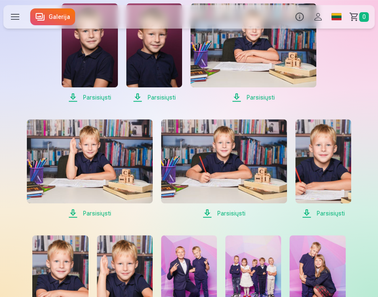
click at [365, 63] on div "Parsisiųsti Parsisiųsti Parsisiųsti Parsisiųsti Parsisiųsti Parsisiųsti Parsisi…" at bounding box center [188, 210] width 371 height 478
click at [363, 64] on div "Parsisiųsti Parsisiųsti Parsisiųsti Parsisiųsti Parsisiųsti Parsisiųsti Parsisi…" at bounding box center [188, 210] width 371 height 478
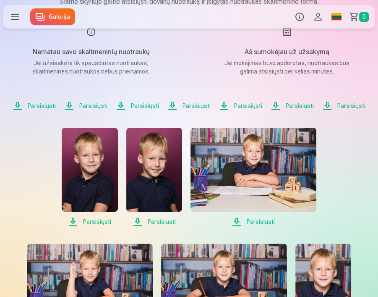
scroll to position [69, 0]
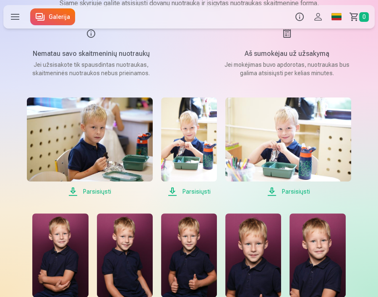
click at [294, 190] on span "Parsisiųsti" at bounding box center [288, 191] width 126 height 10
click at [369, 44] on div "Aš sumokėjau už užsakymą Jei mokėjimas buvo apdorotas, nuotraukas bus galima at…" at bounding box center [287, 53] width 176 height 49
click at [196, 191] on span "Parsisiųsti" at bounding box center [189, 191] width 56 height 10
click at [94, 193] on span "Parsisiųsti" at bounding box center [90, 191] width 126 height 10
click at [361, 48] on div "Aš sumokėjau už užsakymą Jei mokėjimas buvo apdorotas, nuotraukas bus galima at…" at bounding box center [287, 53] width 176 height 49
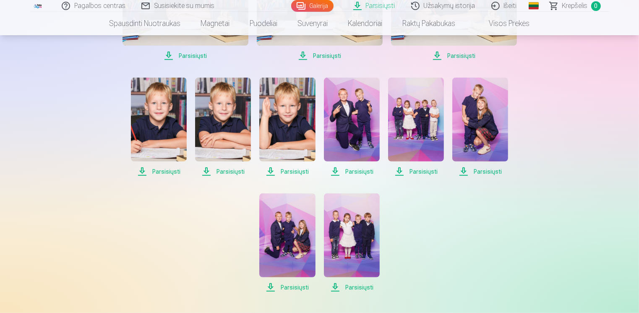
scroll to position [435, 0]
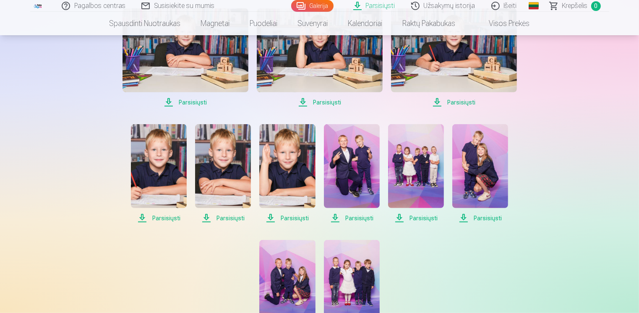
click at [421, 160] on img at bounding box center [416, 166] width 56 height 84
click at [609, 87] on div "Pagalbos centras Susisiekite su mumis Galerija Parsisiųsti Užsakymų istorija Iš…" at bounding box center [319, 87] width 639 height 1044
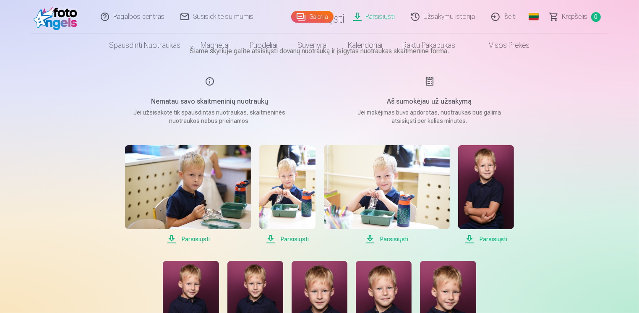
scroll to position [0, 0]
